Goal: Transaction & Acquisition: Purchase product/service

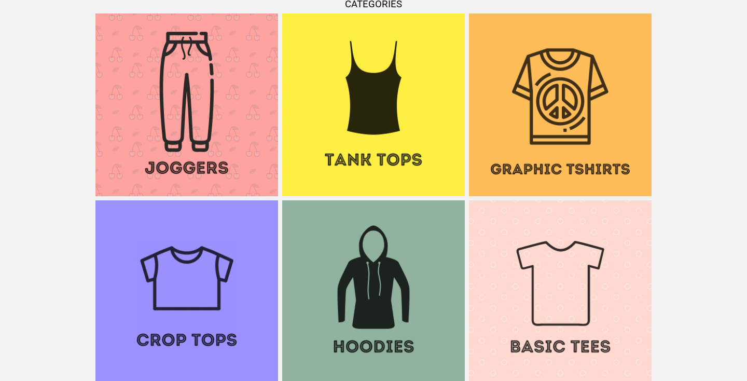
scroll to position [895, 0]
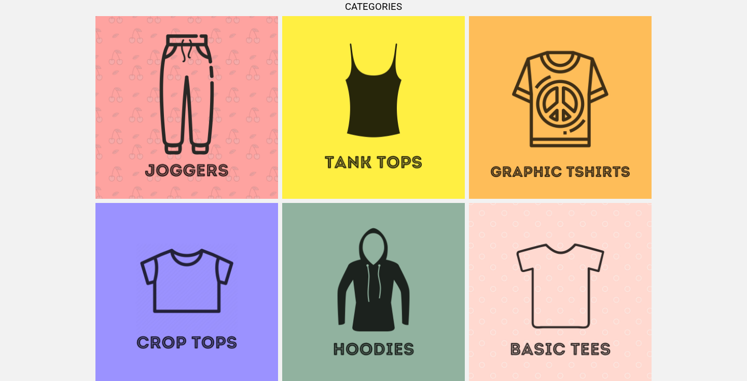
click at [371, 177] on img at bounding box center [373, 107] width 183 height 183
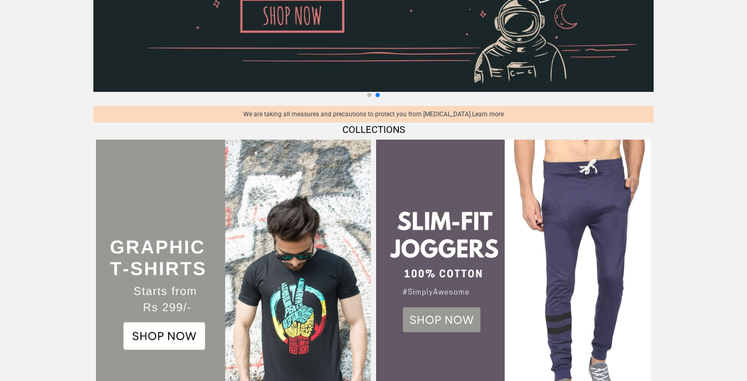
scroll to position [0, 0]
